Goal: Transaction & Acquisition: Purchase product/service

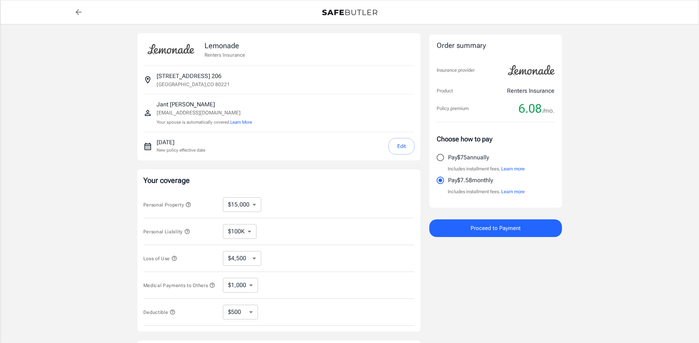
select select "15000"
select select "500"
drag, startPoint x: 485, startPoint y: 242, endPoint x: 468, endPoint y: 211, distance: 35.6
click at [485, 242] on div "Order summary Insurance provider Product Renters Insurance Policy premium 6.08 …" at bounding box center [495, 220] width 133 height 374
click at [439, 161] on input "Pay $75 annually" at bounding box center [439, 157] width 15 height 15
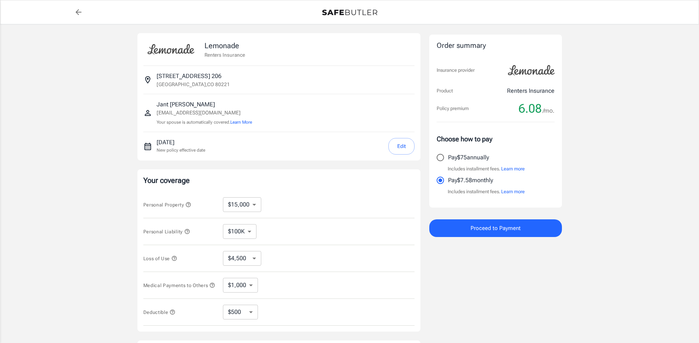
radio input "true"
click at [479, 230] on span "Proceed to Payment" at bounding box center [495, 229] width 50 height 10
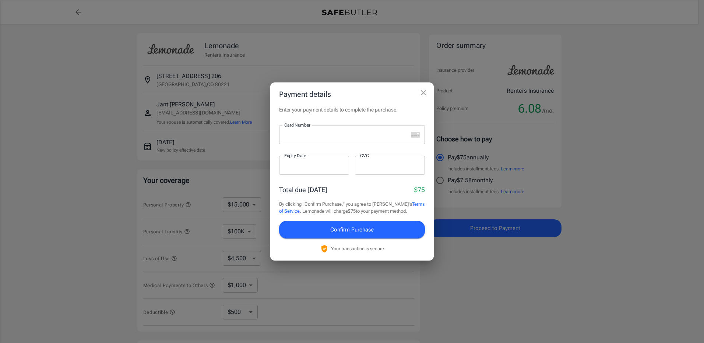
click at [350, 140] on div at bounding box center [343, 134] width 129 height 19
click at [356, 231] on span "Confirm Purchase" at bounding box center [351, 230] width 43 height 10
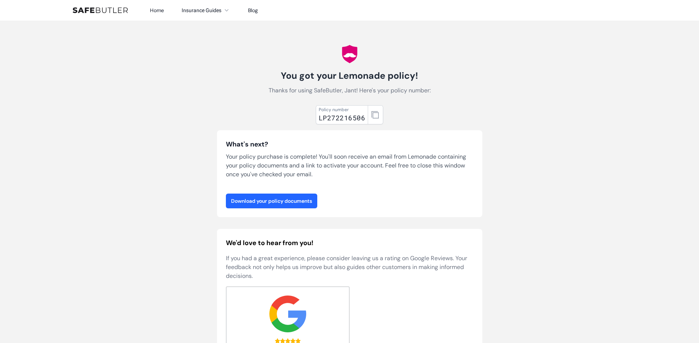
click at [264, 204] on link "Download your policy documents" at bounding box center [271, 201] width 91 height 15
drag, startPoint x: 318, startPoint y: 119, endPoint x: 370, endPoint y: 116, distance: 51.6
click at [370, 116] on div "Policy number LP272216506" at bounding box center [349, 114] width 67 height 19
drag, startPoint x: 370, startPoint y: 116, endPoint x: 356, endPoint y: 112, distance: 14.2
drag, startPoint x: 356, startPoint y: 112, endPoint x: 364, endPoint y: 122, distance: 12.6
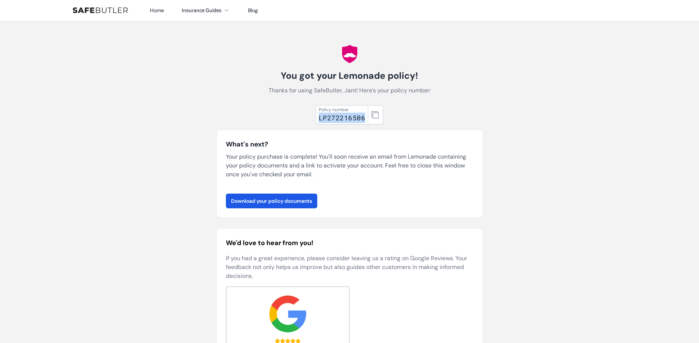
click at [364, 122] on div "Policy number LP272216506" at bounding box center [342, 114] width 52 height 19
drag, startPoint x: 364, startPoint y: 122, endPoint x: 360, endPoint y: 120, distance: 4.3
copy div "LP272216506"
